Goal: Transaction & Acquisition: Purchase product/service

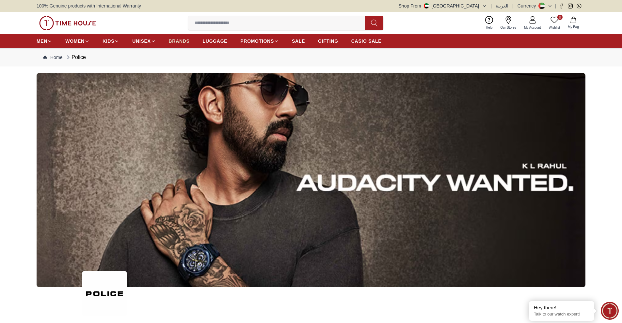
click at [174, 39] on span "BRANDS" at bounding box center [179, 41] width 21 height 7
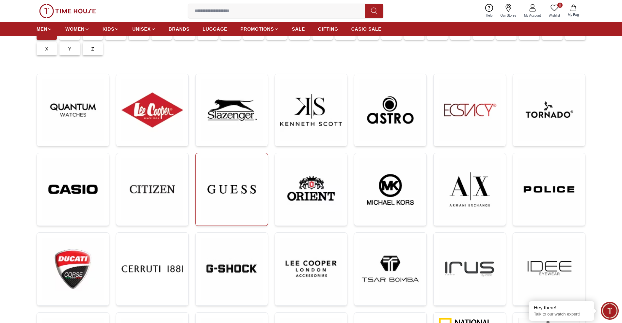
scroll to position [109, 0]
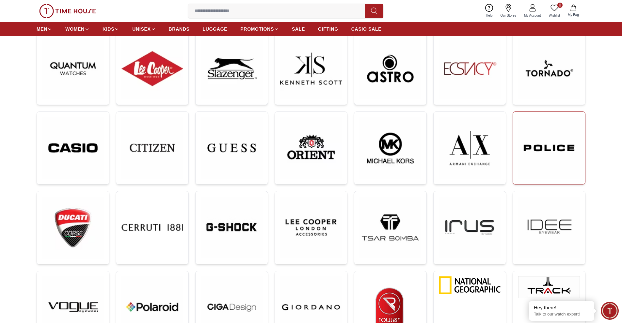
click at [519, 150] on img at bounding box center [549, 148] width 62 height 62
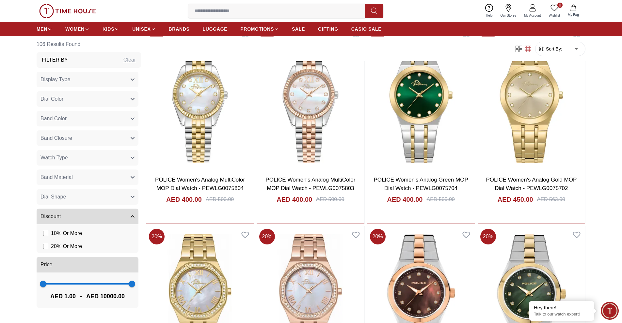
scroll to position [762, 0]
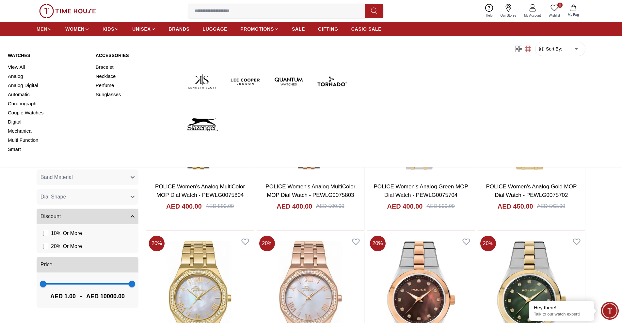
click at [41, 30] on span "MEN" at bounding box center [42, 29] width 11 height 7
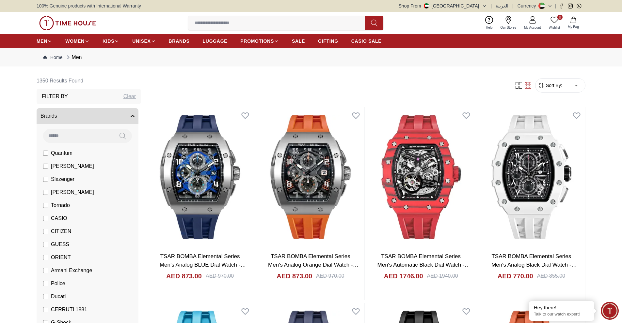
click at [40, 285] on li "Police" at bounding box center [88, 283] width 99 height 13
click at [48, 282] on label "Police" at bounding box center [54, 284] width 22 height 8
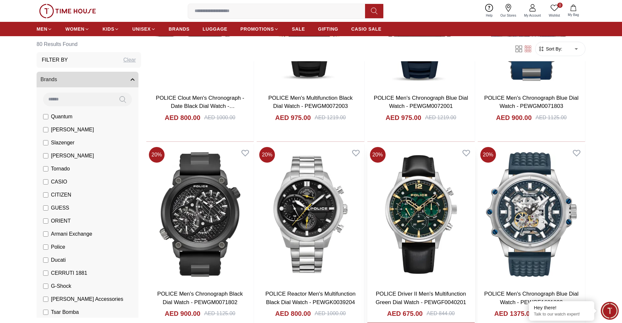
scroll to position [761, 0]
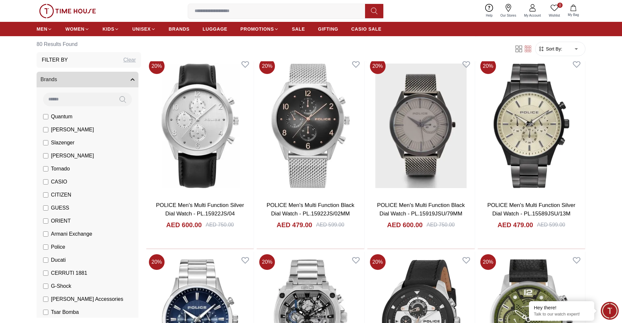
scroll to position [1686, 0]
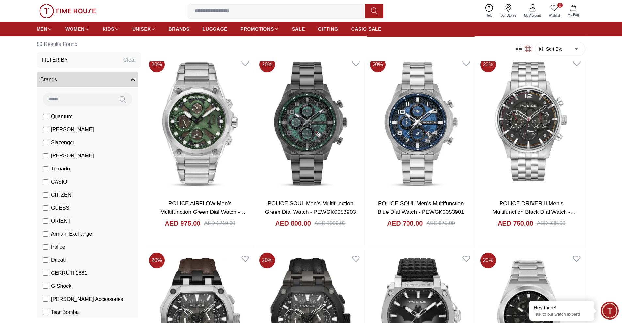
scroll to position [2719, 0]
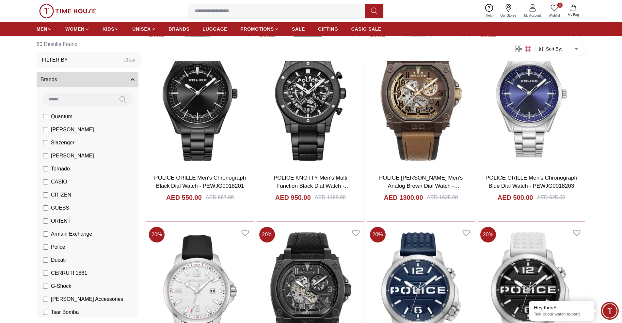
scroll to position [3538, 0]
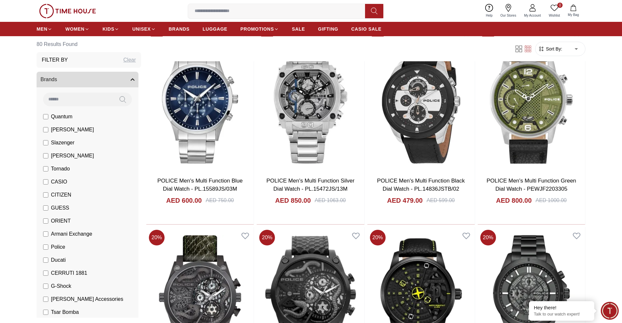
scroll to position [802, 0]
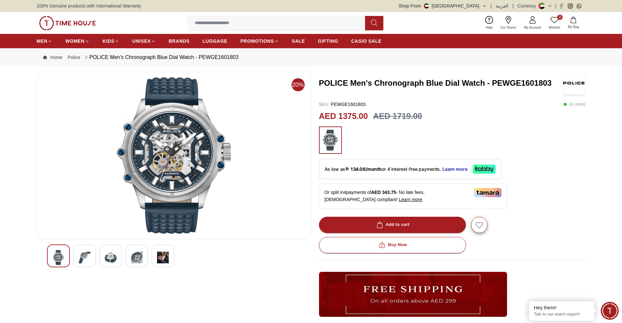
click at [136, 261] on img at bounding box center [137, 257] width 12 height 15
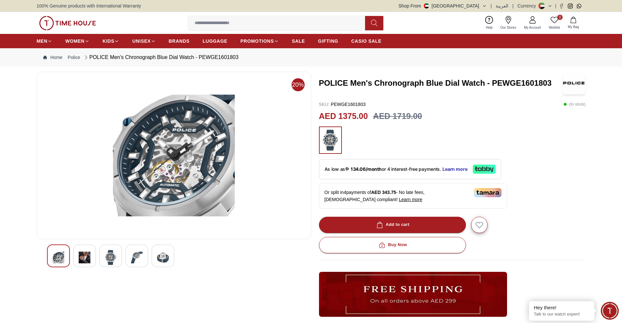
click at [116, 260] on img at bounding box center [111, 257] width 12 height 15
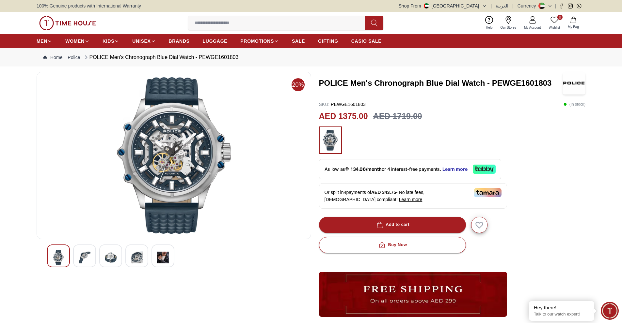
click at [99, 259] on div at bounding box center [174, 256] width 254 height 23
click at [95, 259] on div at bounding box center [84, 256] width 23 height 23
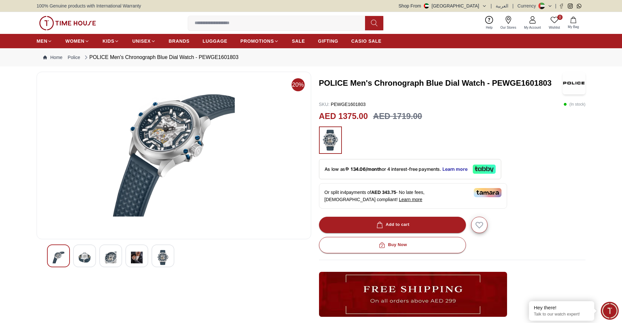
click at [114, 249] on div at bounding box center [110, 256] width 23 height 23
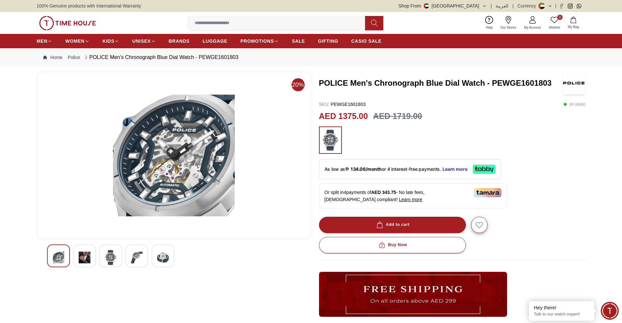
click at [132, 258] on img at bounding box center [137, 257] width 12 height 15
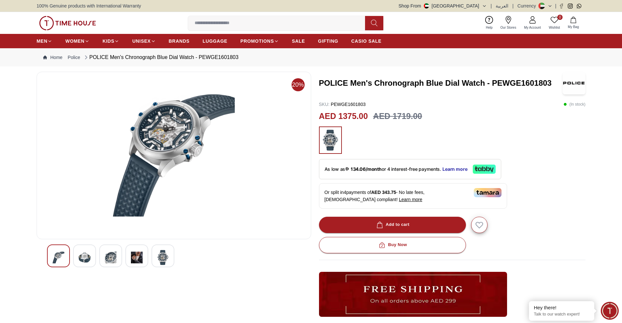
click at [155, 257] on div at bounding box center [162, 256] width 23 height 23
